Goal: Task Accomplishment & Management: Use online tool/utility

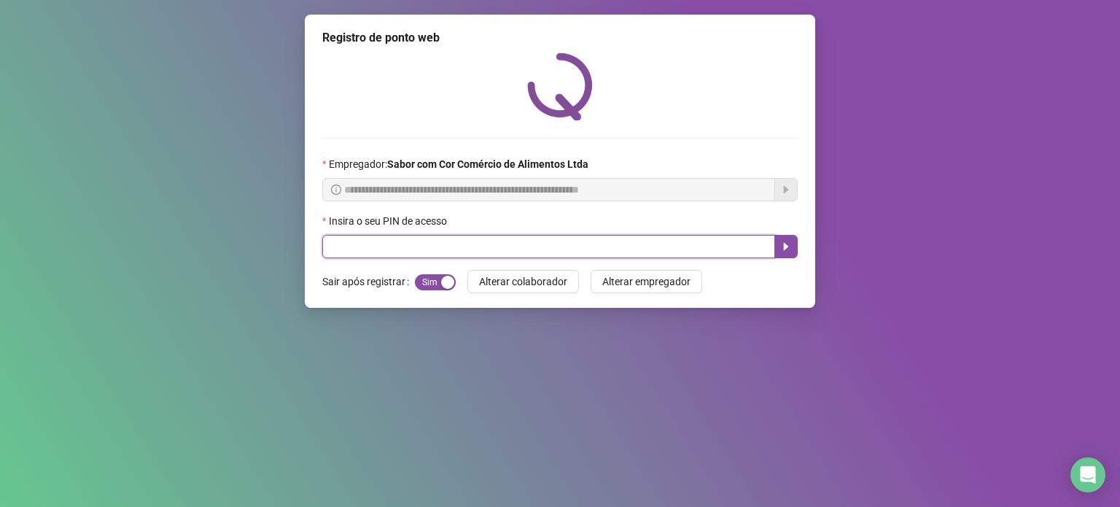
click at [524, 247] on input "text" at bounding box center [548, 246] width 453 height 23
type input "*****"
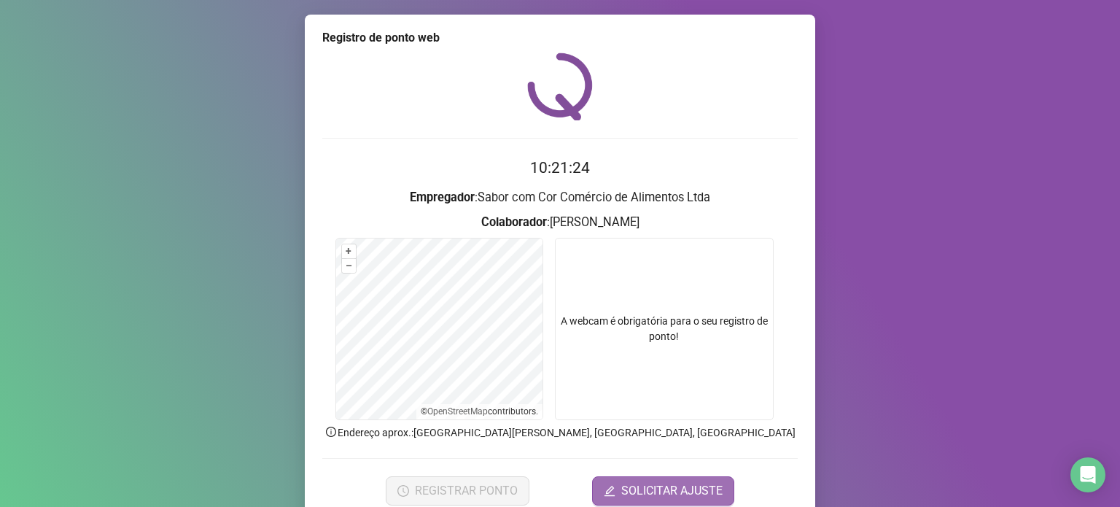
scroll to position [61, 0]
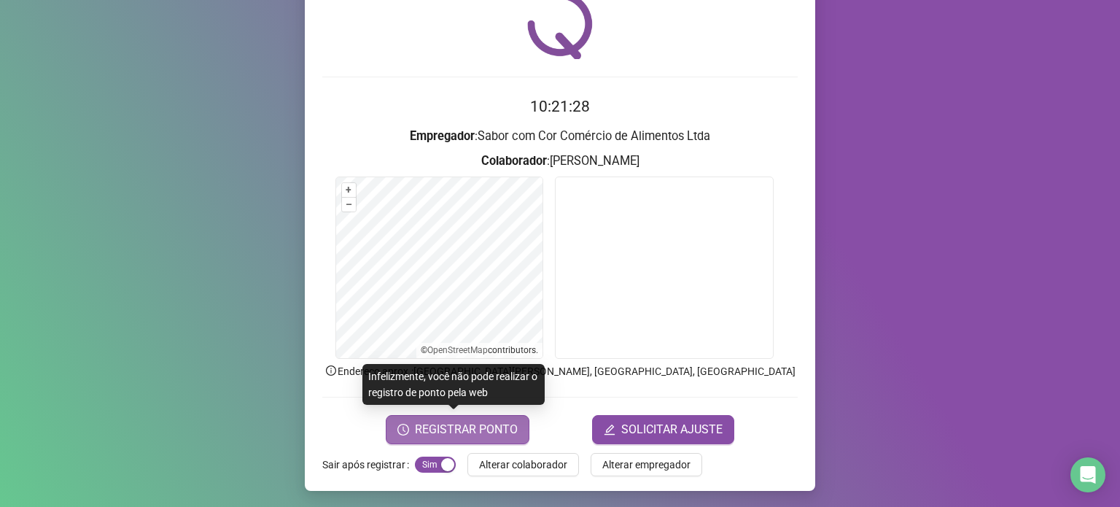
click at [475, 435] on span "REGISTRAR PONTO" at bounding box center [466, 429] width 103 height 17
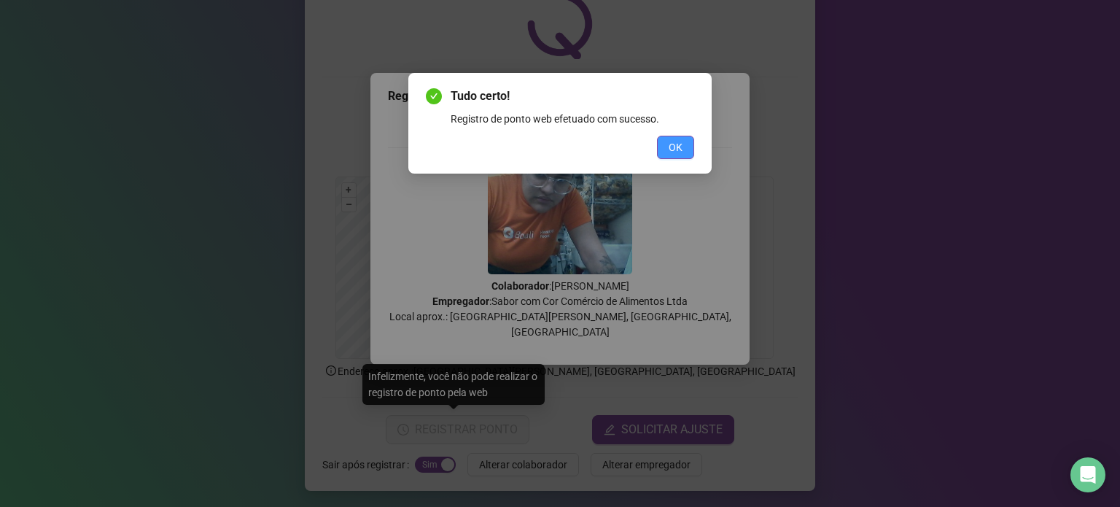
click at [669, 144] on span "OK" at bounding box center [676, 147] width 14 height 16
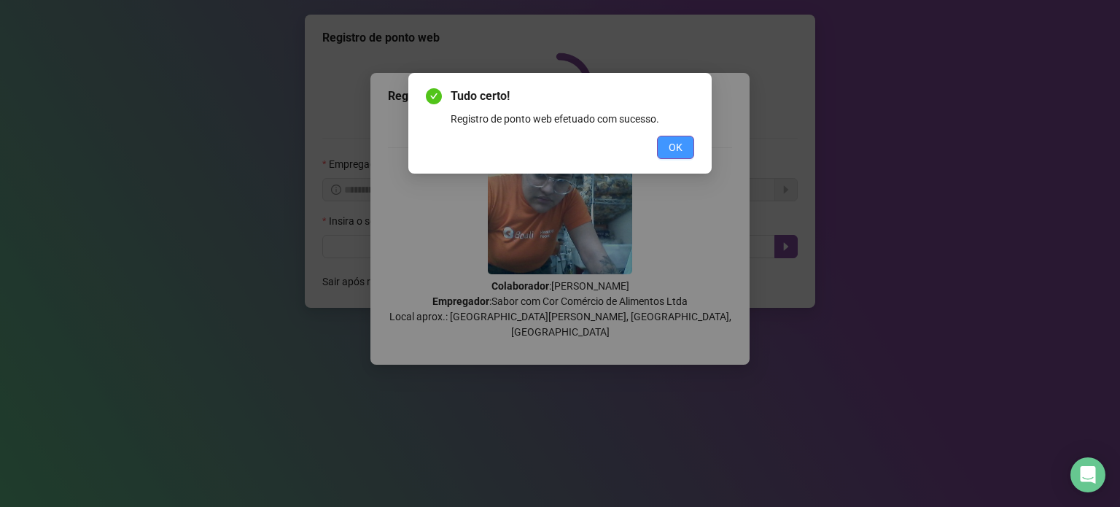
scroll to position [0, 0]
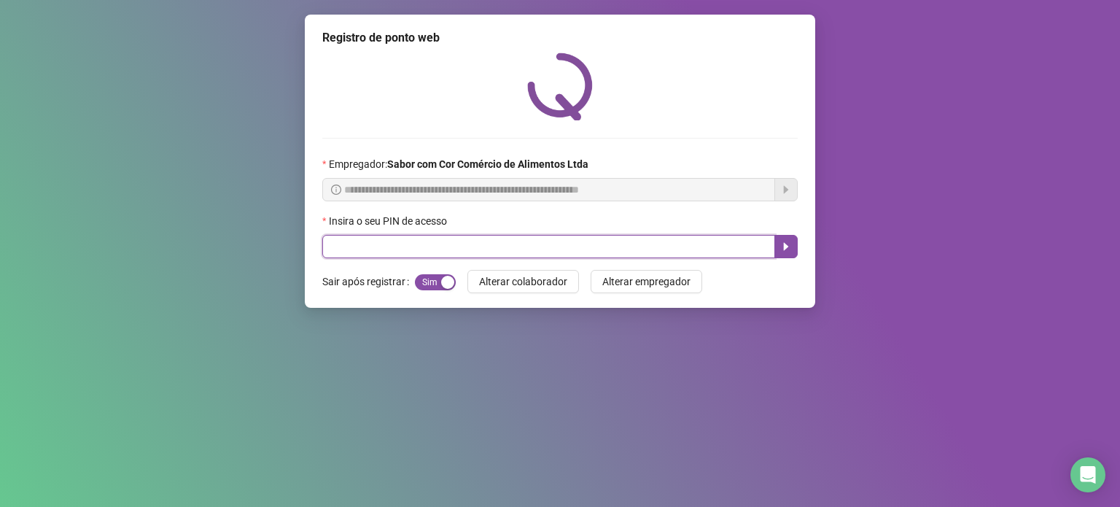
click at [578, 244] on input "text" at bounding box center [548, 246] width 453 height 23
type input "*****"
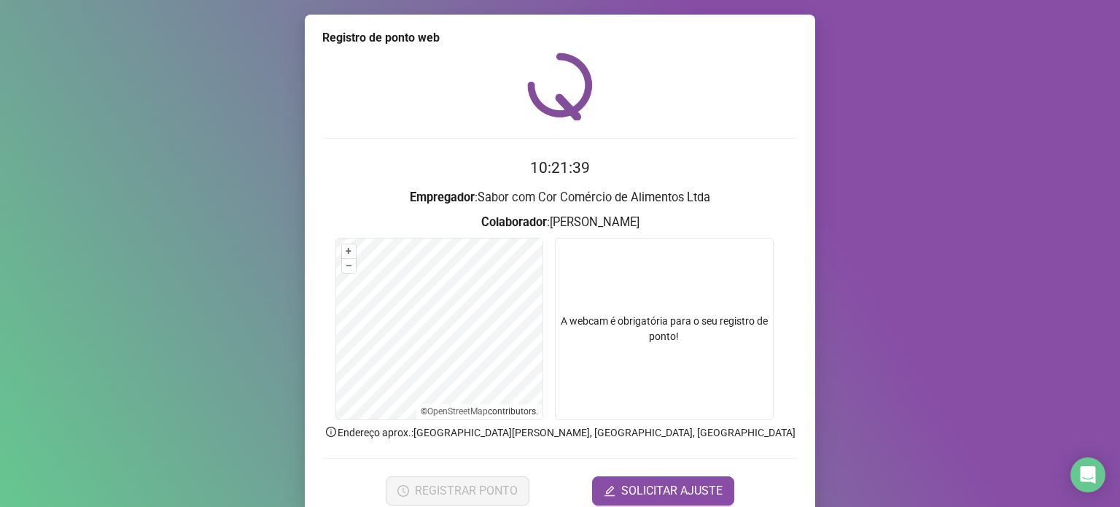
scroll to position [61, 0]
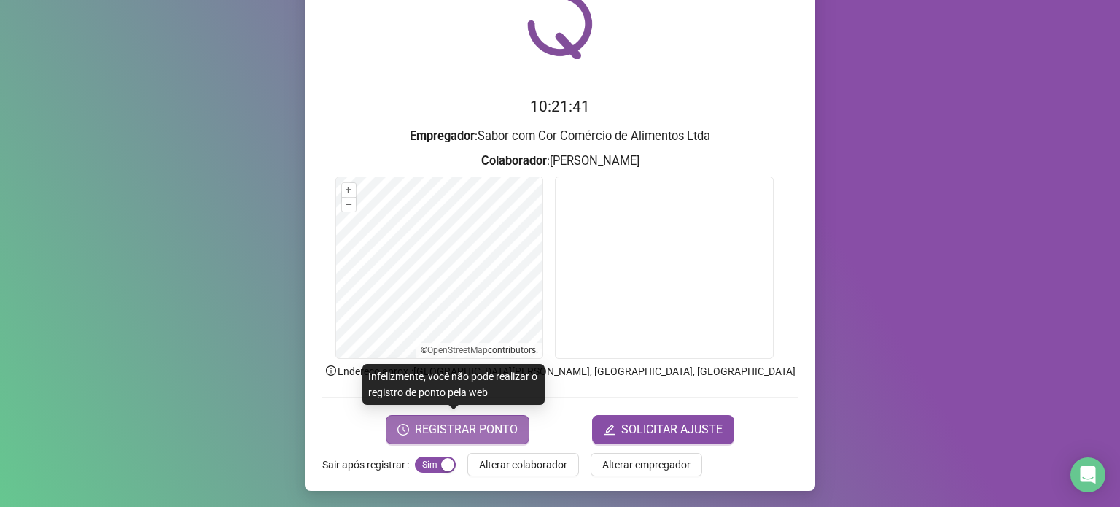
click at [458, 434] on span "REGISTRAR PONTO" at bounding box center [466, 429] width 103 height 17
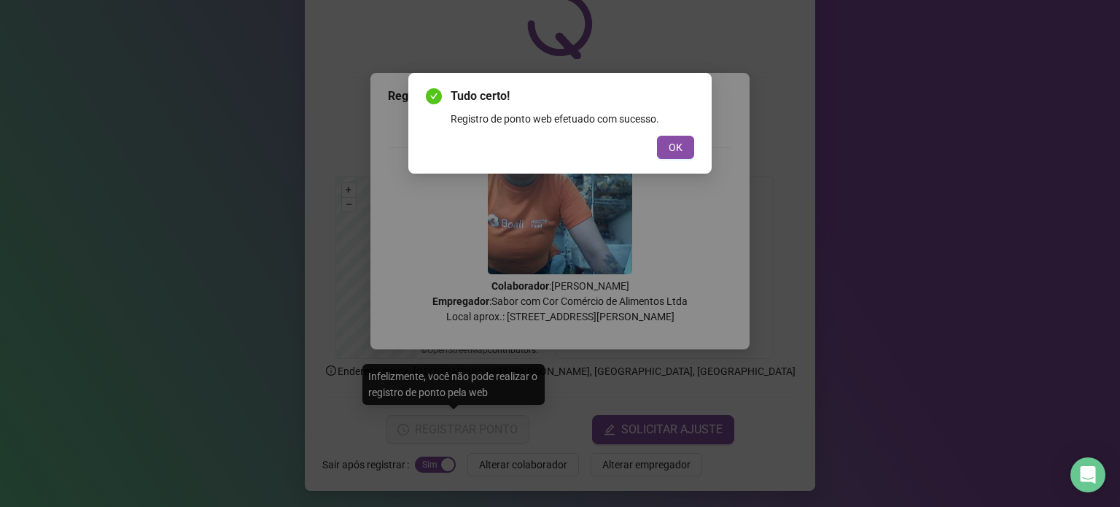
click at [678, 159] on div "Tudo certo! Registro de ponto web efetuado com sucesso. OK" at bounding box center [559, 123] width 303 height 101
click at [673, 147] on span "OK" at bounding box center [676, 147] width 14 height 16
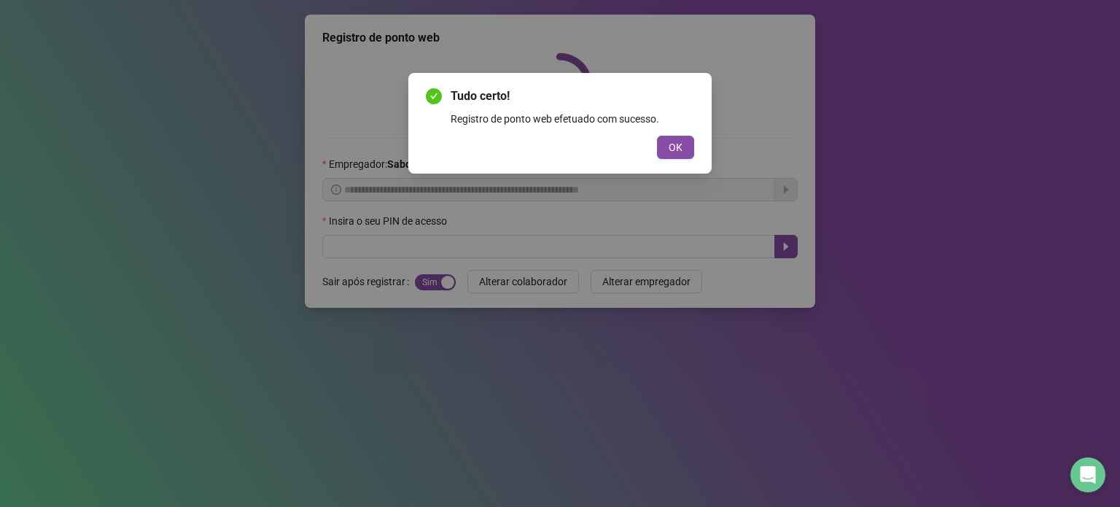
scroll to position [0, 0]
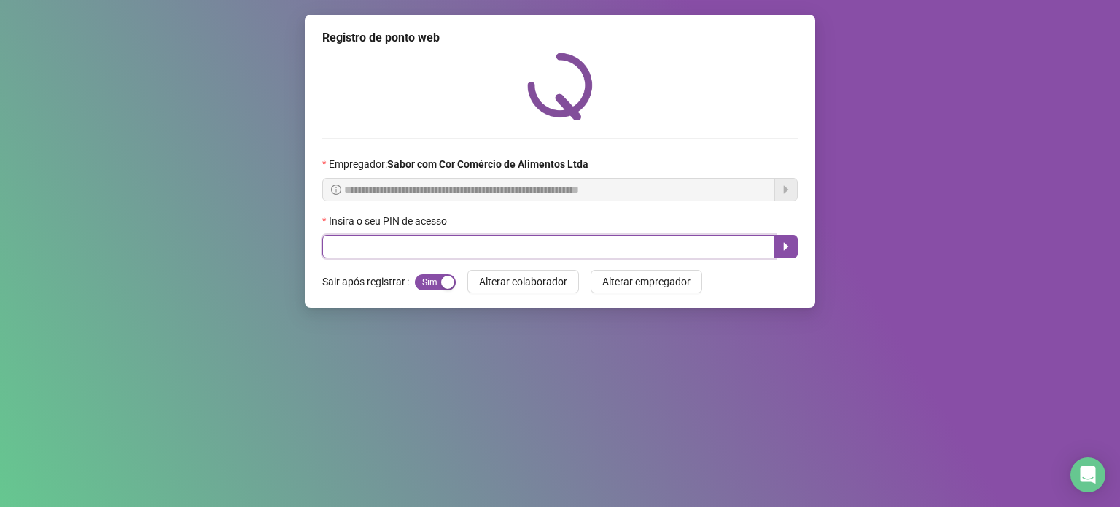
click at [628, 250] on input "text" at bounding box center [548, 246] width 453 height 23
type input "*****"
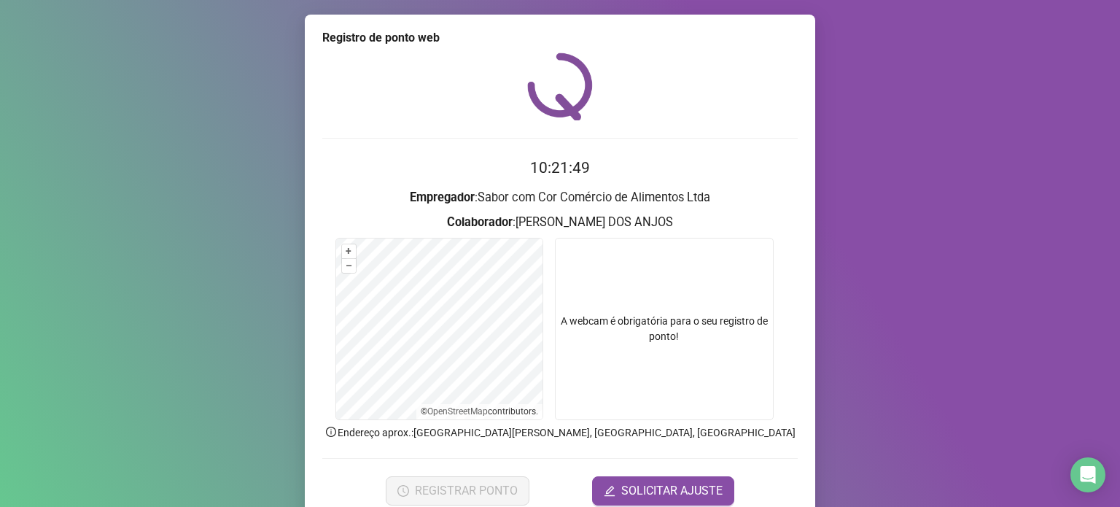
scroll to position [61, 0]
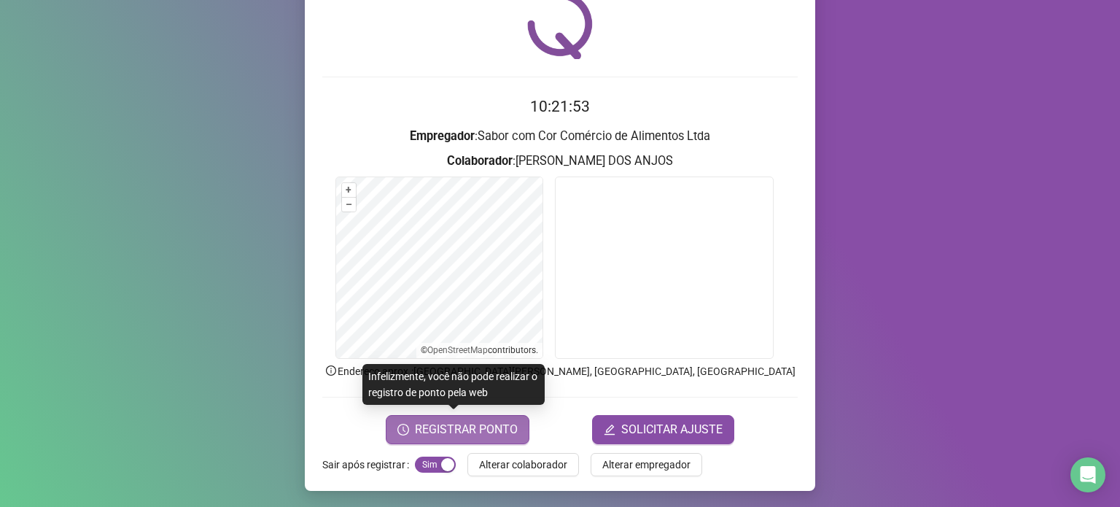
click at [475, 429] on span "REGISTRAR PONTO" at bounding box center [466, 429] width 103 height 17
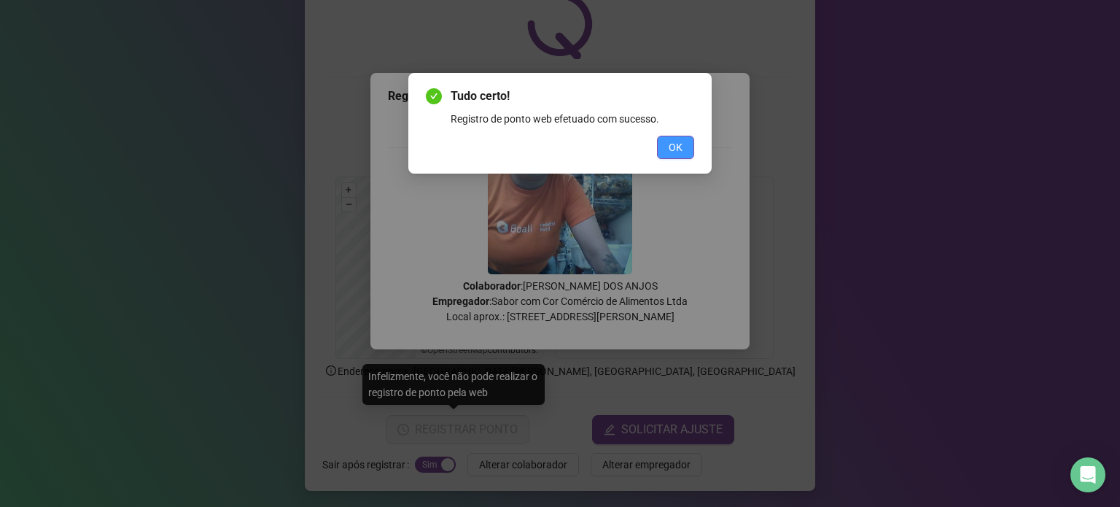
click at [666, 148] on button "OK" at bounding box center [675, 147] width 37 height 23
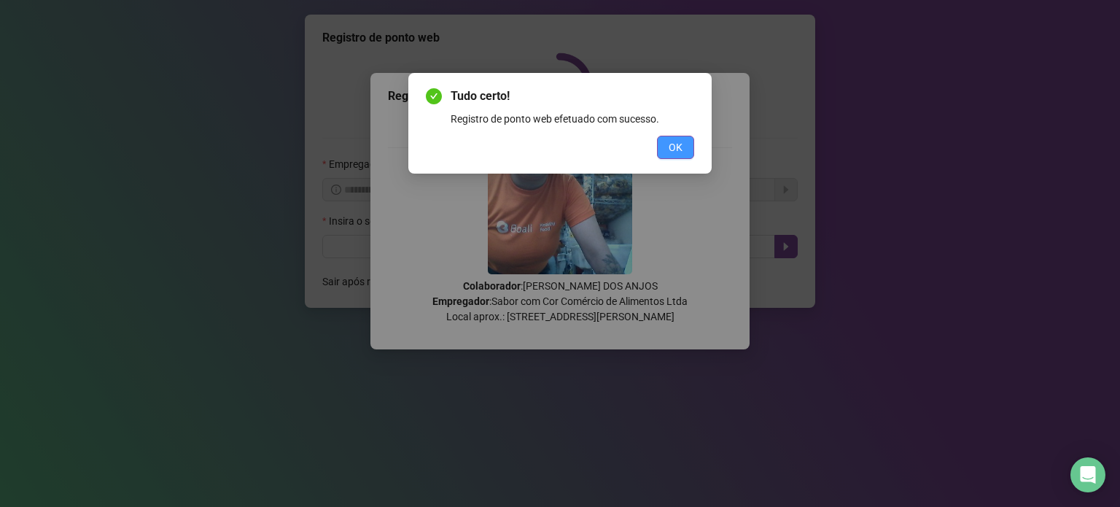
scroll to position [0, 0]
